Goal: Task Accomplishment & Management: Complete application form

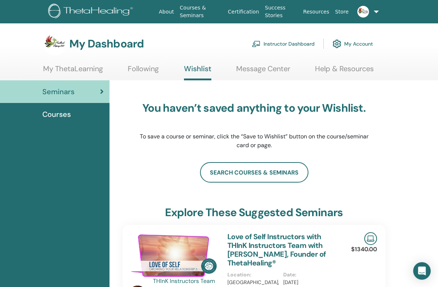
click at [283, 70] on link "Message Center" at bounding box center [263, 71] width 54 height 14
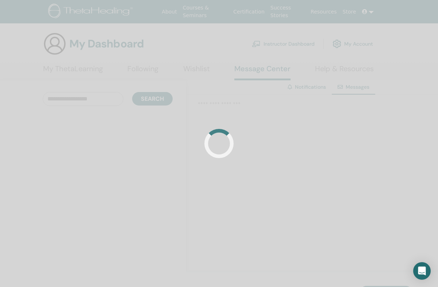
scroll to position [4, 0]
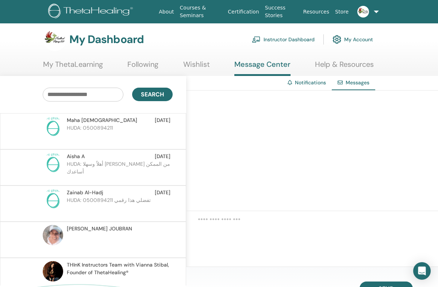
click at [89, 74] on link "My ThetaLearning" at bounding box center [73, 67] width 60 height 14
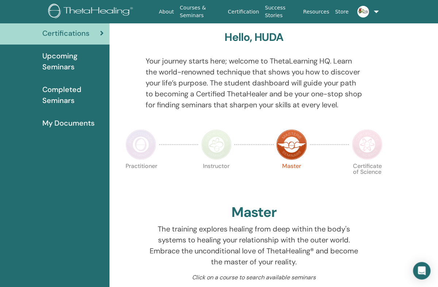
scroll to position [48, 0]
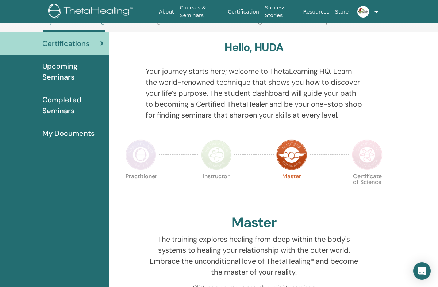
click at [65, 79] on span "Upcoming Seminars" at bounding box center [72, 72] width 61 height 22
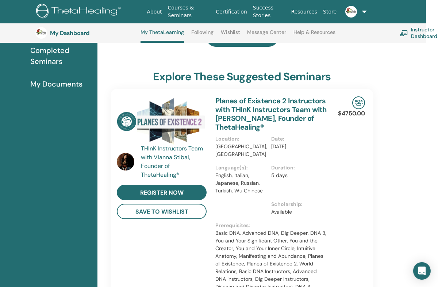
scroll to position [46, 0]
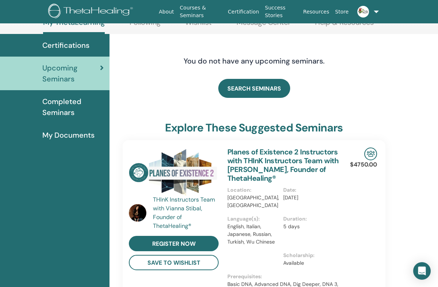
click at [51, 101] on span "Completed Seminars" at bounding box center [72, 107] width 61 height 22
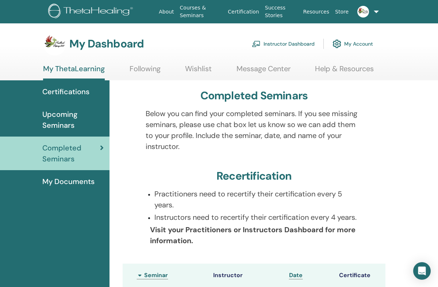
click at [296, 45] on link "Instructor Dashboard" at bounding box center [283, 44] width 63 height 16
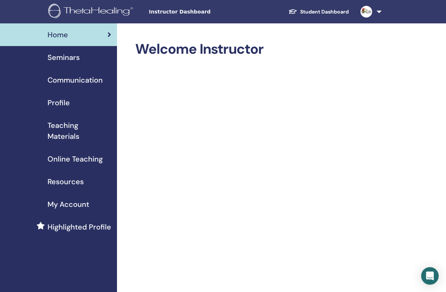
click at [60, 62] on span "Seminars" at bounding box center [63, 57] width 32 height 11
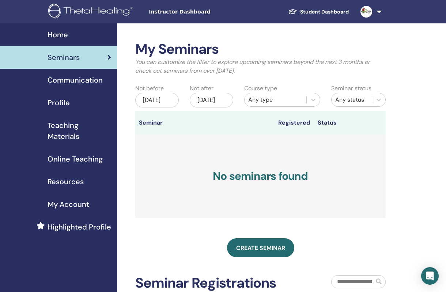
click at [74, 228] on span "Highlighted Profile" at bounding box center [79, 226] width 64 height 11
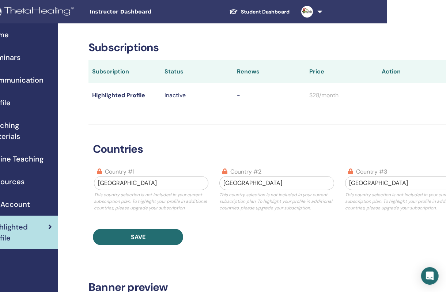
scroll to position [0, 92]
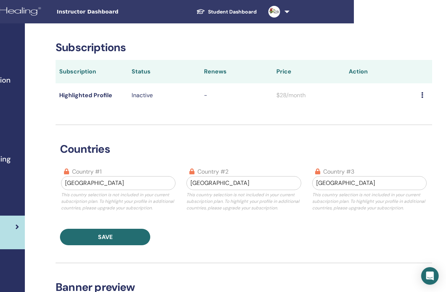
click at [421, 93] on icon at bounding box center [422, 95] width 2 height 6
click at [370, 141] on div "countries country #1 Saudi Arabia This country selection is not included in you…" at bounding box center [244, 185] width 376 height 120
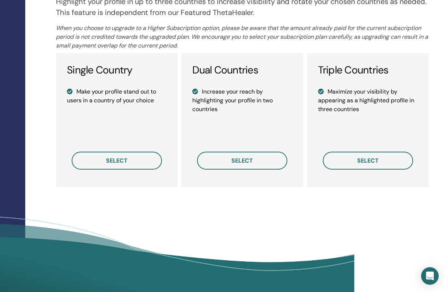
scroll to position [530, 92]
click at [391, 168] on button "select" at bounding box center [367, 161] width 90 height 18
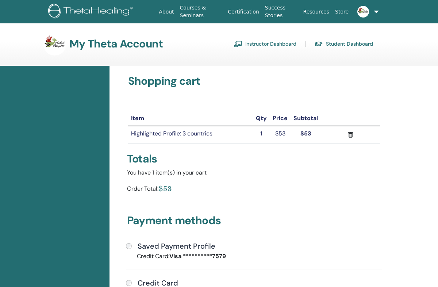
scroll to position [4, 0]
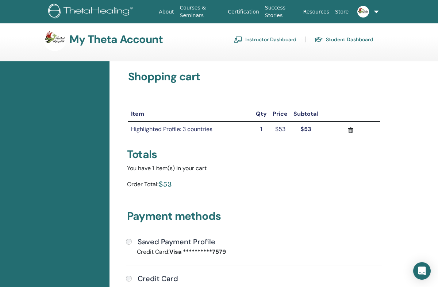
click at [357, 131] on button "submit" at bounding box center [350, 130] width 53 height 11
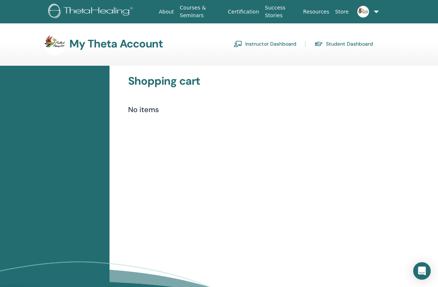
scroll to position [4, 0]
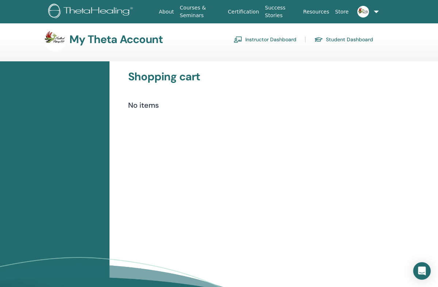
click at [285, 38] on link "Instructor Dashboard" at bounding box center [265, 40] width 63 height 12
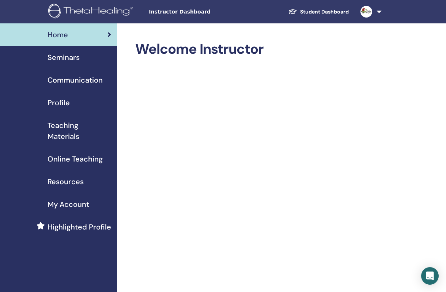
click at [78, 206] on span "My Account" at bounding box center [68, 204] width 42 height 11
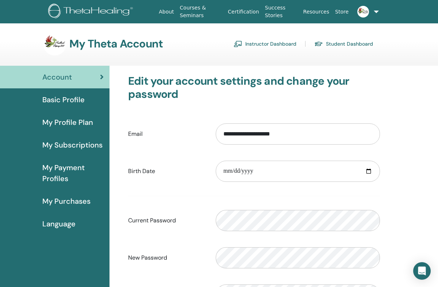
click at [58, 124] on span "My Profile Plan" at bounding box center [67, 122] width 51 height 11
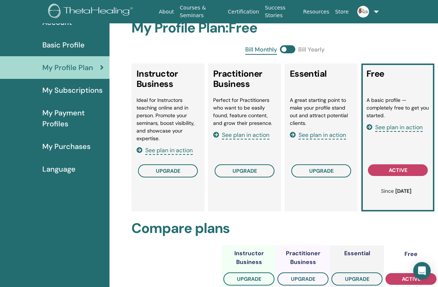
scroll to position [56, 0]
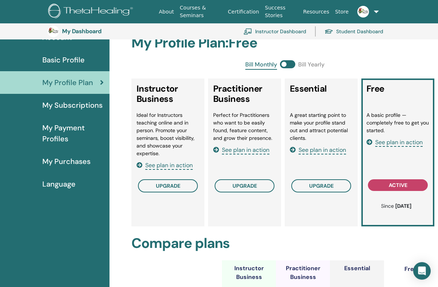
click at [158, 218] on div "Instructor Business Ideal for Instructors teaching online and in person. Promot…" at bounding box center [167, 153] width 73 height 148
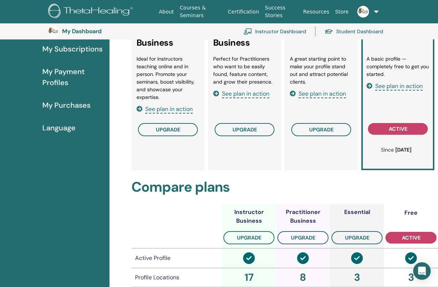
scroll to position [109, 0]
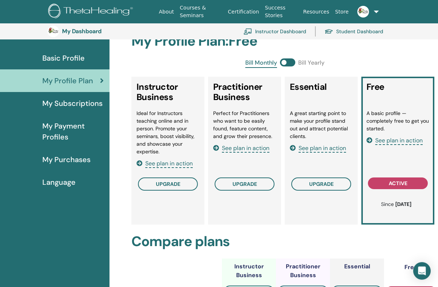
click at [188, 180] on button "upgrade" at bounding box center [168, 184] width 60 height 13
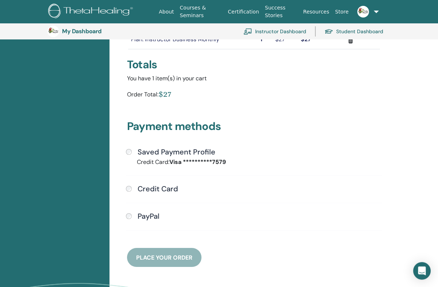
scroll to position [111, 0]
click at [191, 152] on h4 "Saved Payment Profile" at bounding box center [177, 151] width 78 height 9
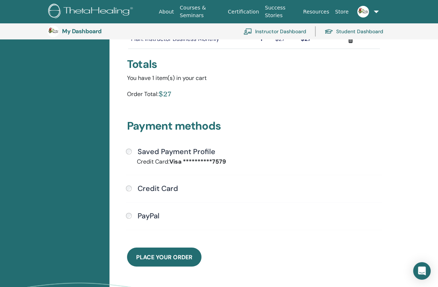
click at [192, 254] on span "Place Your Order" at bounding box center [164, 257] width 56 height 8
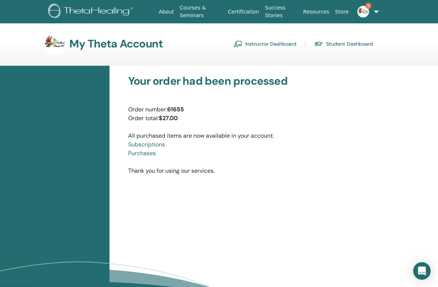
click at [279, 49] on link "Instructor Dashboard" at bounding box center [265, 44] width 63 height 12
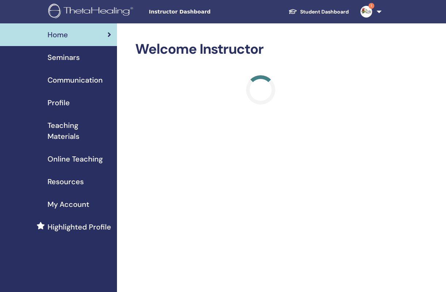
scroll to position [5, 0]
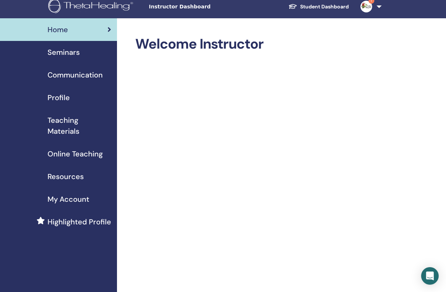
click at [48, 97] on span "Profile" at bounding box center [58, 97] width 22 height 11
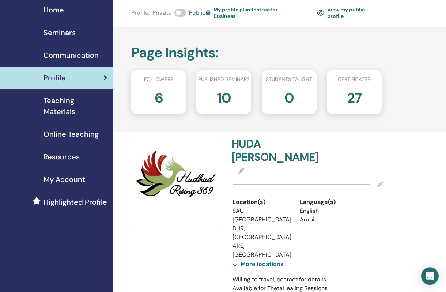
scroll to position [0, 4]
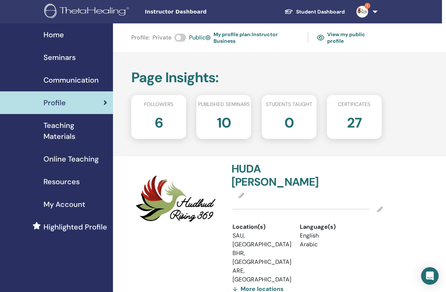
click at [83, 227] on span "Highlighted Profile" at bounding box center [75, 226] width 64 height 11
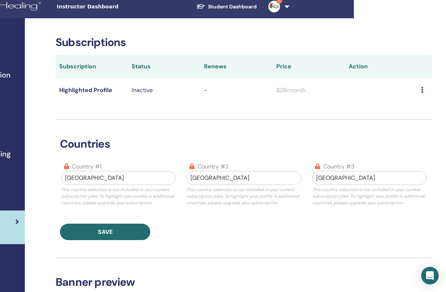
scroll to position [5, 92]
click at [421, 89] on icon at bounding box center [422, 90] width 2 height 6
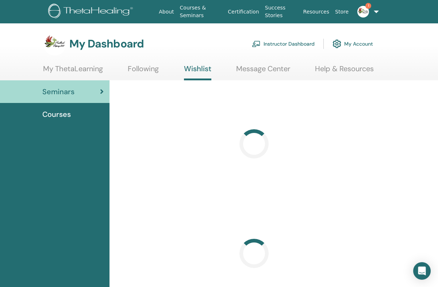
scroll to position [4, 0]
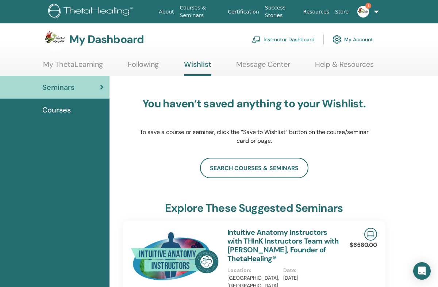
click at [305, 39] on link "Instructor Dashboard" at bounding box center [283, 39] width 63 height 16
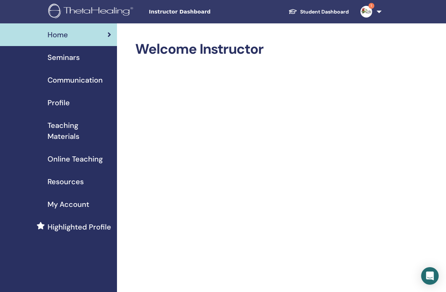
click at [203, 11] on span "Instructor Dashboard" at bounding box center [204, 12] width 110 height 8
click at [100, 79] on span "Communication" at bounding box center [74, 80] width 55 height 11
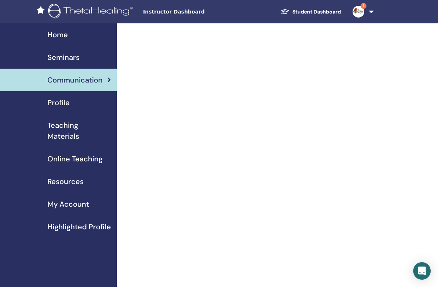
click at [85, 135] on span "Teaching Materials" at bounding box center [79, 131] width 64 height 22
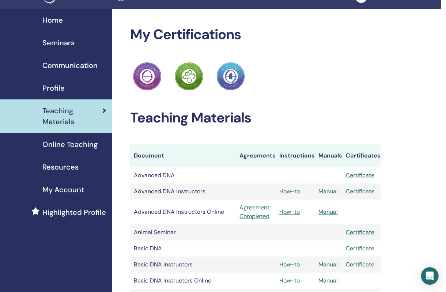
scroll to position [15, 5]
click at [74, 211] on span "Highlighted Profile" at bounding box center [74, 212] width 64 height 11
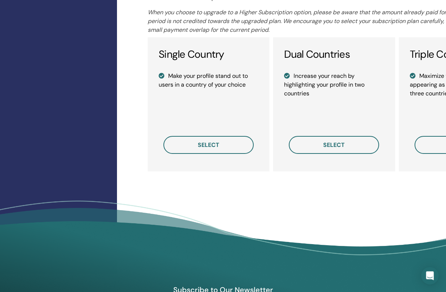
scroll to position [546, 0]
click at [213, 148] on span "select" at bounding box center [209, 145] width 22 height 8
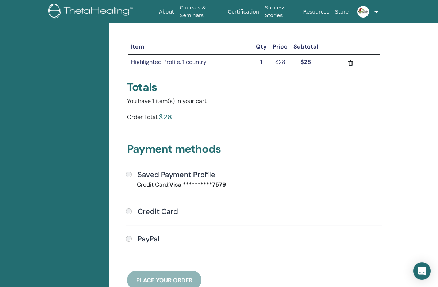
scroll to position [79, 0]
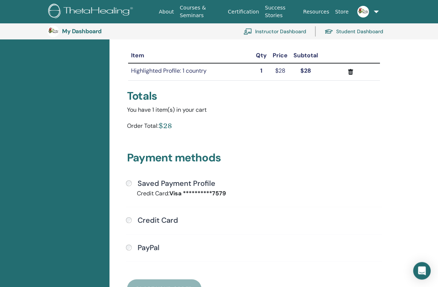
click at [209, 191] on strong "**********" at bounding box center [197, 194] width 57 height 8
click at [135, 184] on label "Saved Payment Profile" at bounding box center [175, 183] width 81 height 9
click at [186, 287] on span "Place Your Order" at bounding box center [164, 289] width 56 height 8
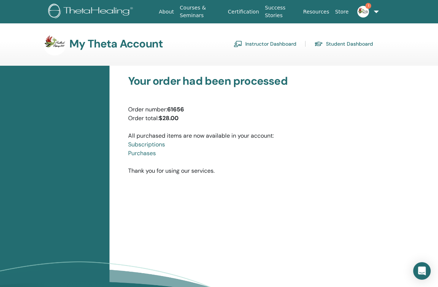
click at [284, 42] on link "Instructor Dashboard" at bounding box center [265, 44] width 63 height 12
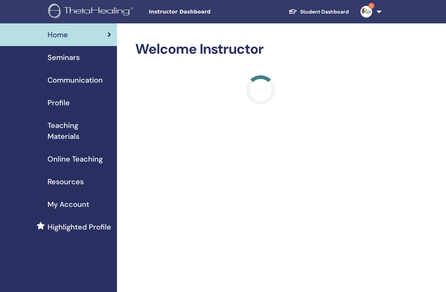
scroll to position [5, 0]
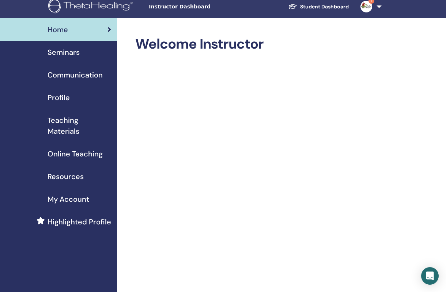
click at [366, 9] on img at bounding box center [366, 7] width 12 height 12
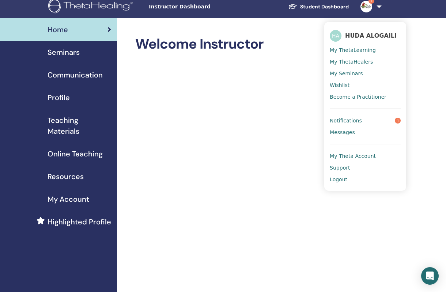
click at [389, 124] on link "Notifications 1" at bounding box center [364, 121] width 71 height 12
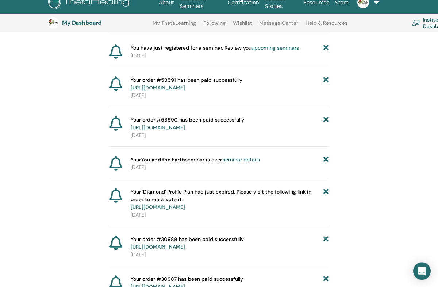
scroll to position [255, 0]
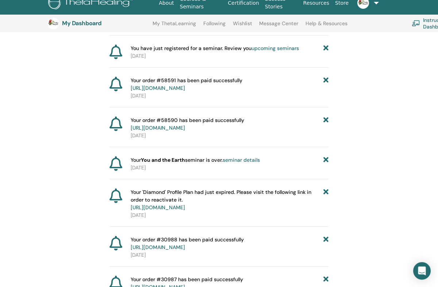
click at [185, 91] on link "https://member.thetahealing.com/member/account/subscriptions/purchases" at bounding box center [158, 88] width 54 height 7
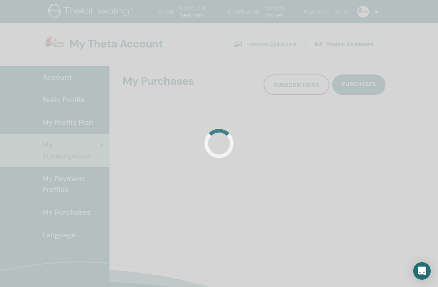
scroll to position [4, 0]
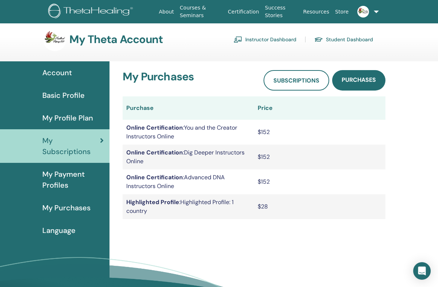
click at [304, 78] on span "Subscriptions" at bounding box center [297, 81] width 46 height 8
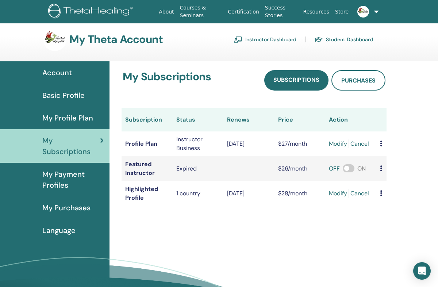
click at [343, 168] on span at bounding box center [349, 168] width 12 height 8
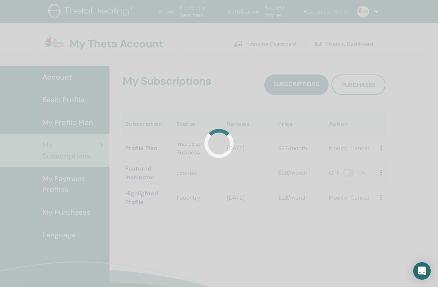
scroll to position [4, 0]
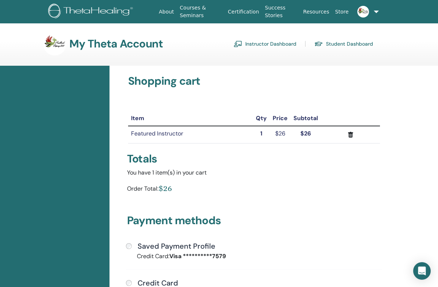
scroll to position [4, 0]
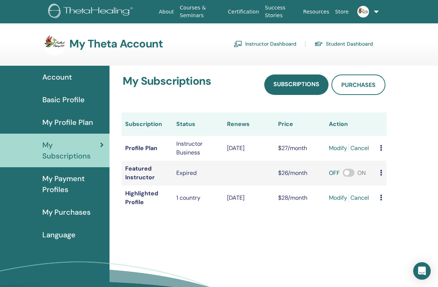
scroll to position [4, 0]
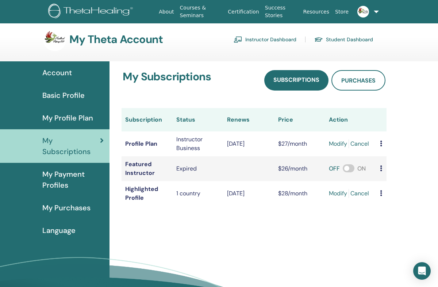
click at [343, 168] on span at bounding box center [349, 168] width 12 height 8
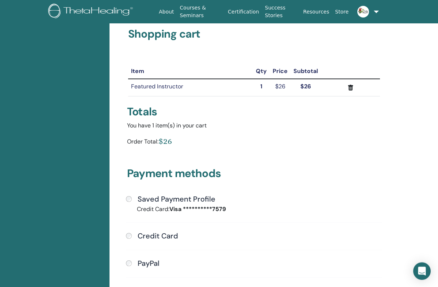
click at [186, 203] on h4 "Saved Payment Profile" at bounding box center [177, 199] width 78 height 9
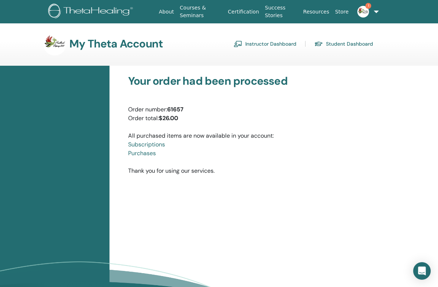
click at [286, 41] on link "Instructor Dashboard" at bounding box center [265, 44] width 63 height 12
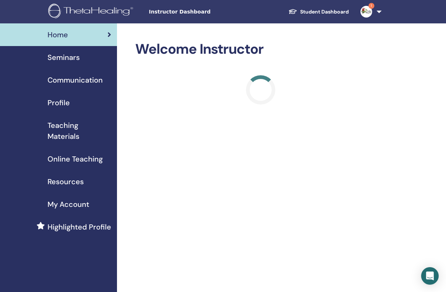
scroll to position [5, 0]
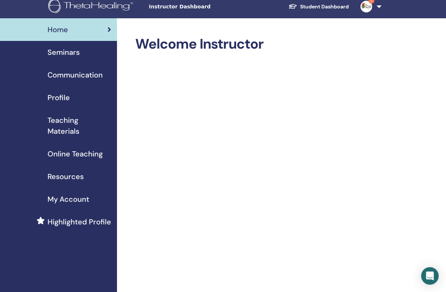
click at [74, 197] on span "My Account" at bounding box center [68, 199] width 42 height 11
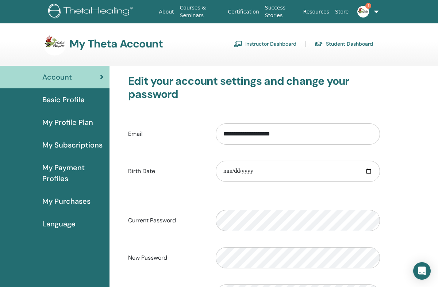
click at [282, 44] on link "Instructor Dashboard" at bounding box center [265, 44] width 63 height 12
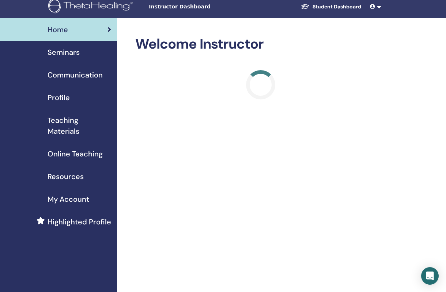
scroll to position [5, 0]
click at [66, 121] on span "Teaching Materials" at bounding box center [79, 126] width 64 height 22
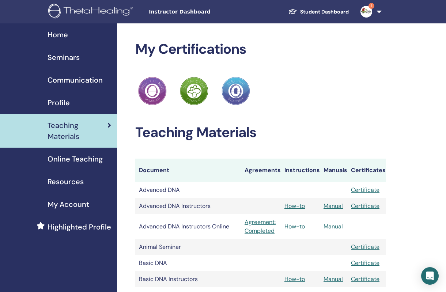
scroll to position [1, 0]
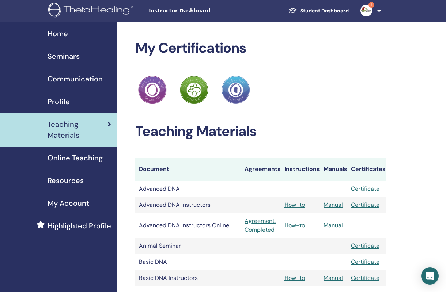
click at [96, 164] on link "Online Teaching" at bounding box center [58, 157] width 117 height 23
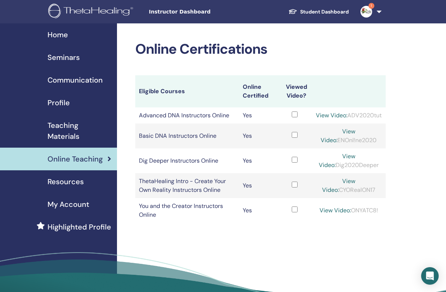
click at [68, 127] on span "Teaching Materials" at bounding box center [79, 131] width 64 height 22
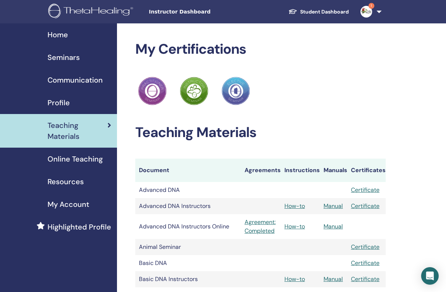
scroll to position [5, 0]
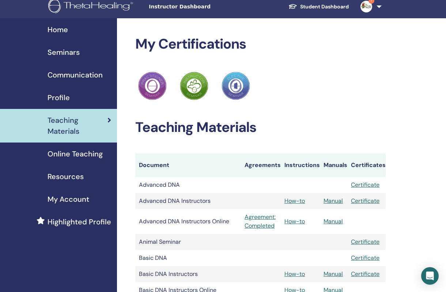
click at [259, 221] on link "Agreement: Completed" at bounding box center [260, 222] width 33 height 18
click at [260, 228] on link "Agreement: Completed" at bounding box center [260, 222] width 33 height 18
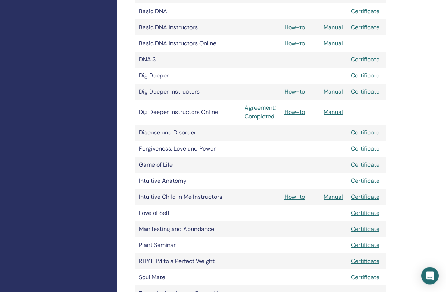
scroll to position [249, 0]
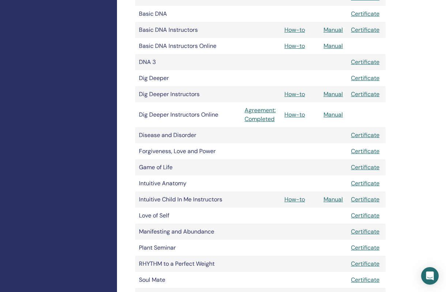
click at [266, 114] on link "Agreement: Completed" at bounding box center [260, 115] width 33 height 18
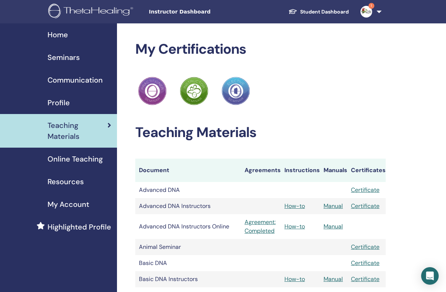
click at [85, 60] on div "Seminars" at bounding box center [58, 57] width 105 height 11
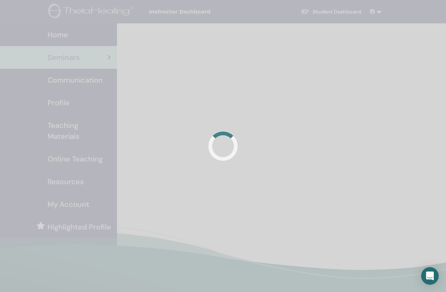
scroll to position [5, 0]
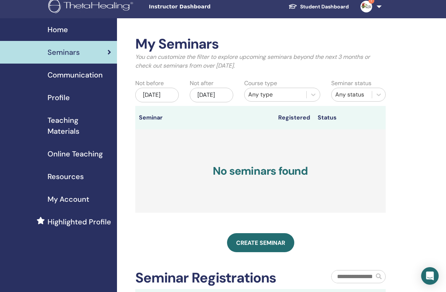
click at [294, 240] on div "Create seminar" at bounding box center [260, 242] width 250 height 19
click at [270, 245] on link "Create seminar" at bounding box center [260, 242] width 67 height 19
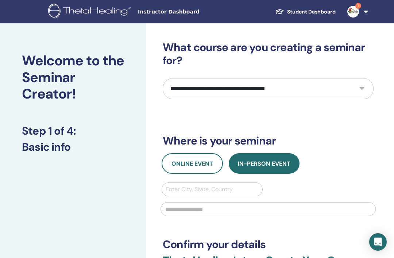
click at [215, 164] on button "Online Event" at bounding box center [192, 163] width 61 height 20
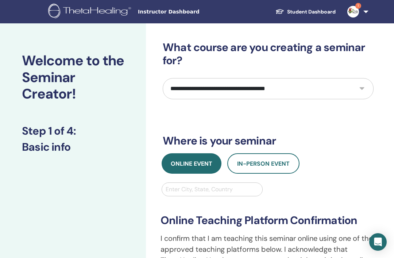
click at [350, 130] on div "**********" at bounding box center [268, 231] width 211 height 381
click at [365, 92] on select "**********" at bounding box center [268, 88] width 211 height 21
select select "*"
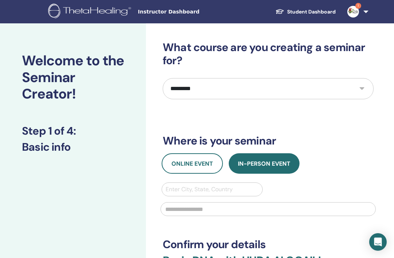
click at [205, 161] on span "Online Event" at bounding box center [193, 164] width 42 height 8
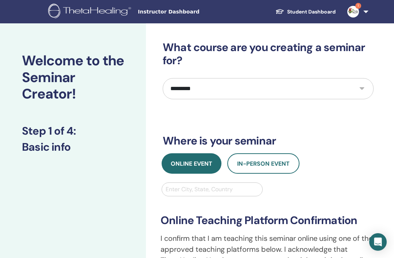
click at [222, 197] on div "**********" at bounding box center [268, 256] width 224 height 118
click at [193, 199] on div "**********" at bounding box center [268, 256] width 224 height 118
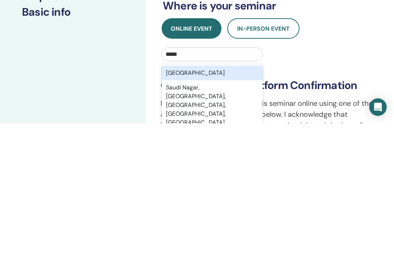
click at [213, 201] on div "Saudi Arabia" at bounding box center [212, 208] width 101 height 15
type input "*****"
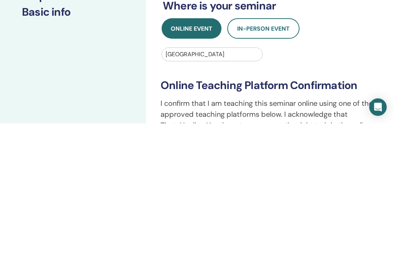
scroll to position [135, 0]
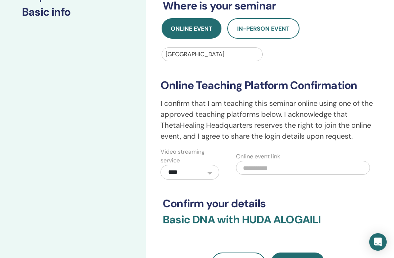
click at [206, 176] on select "**********" at bounding box center [190, 172] width 59 height 15
click at [262, 170] on input "text" at bounding box center [303, 168] width 134 height 14
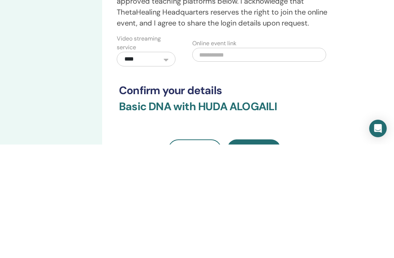
click at [363, 78] on div "**********" at bounding box center [248, 132] width 292 height 487
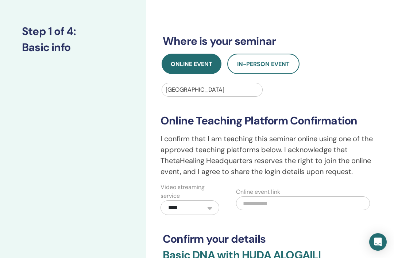
scroll to position [0, 0]
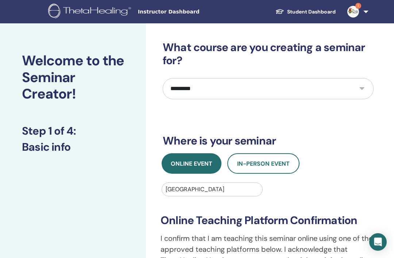
click at [355, 9] on img at bounding box center [354, 12] width 12 height 12
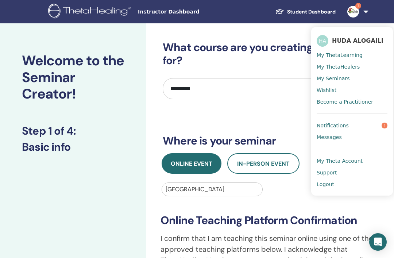
click at [387, 121] on link "Notifications 1" at bounding box center [352, 126] width 71 height 12
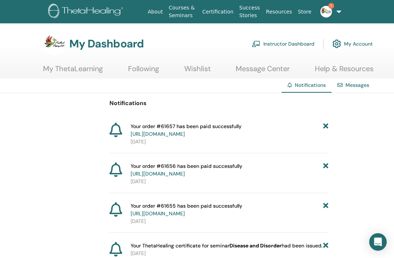
click at [78, 72] on link "My ThetaLearning" at bounding box center [73, 71] width 60 height 14
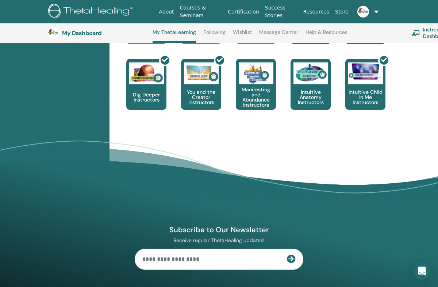
scroll to position [456, 0]
